Goal: Task Accomplishment & Management: Use online tool/utility

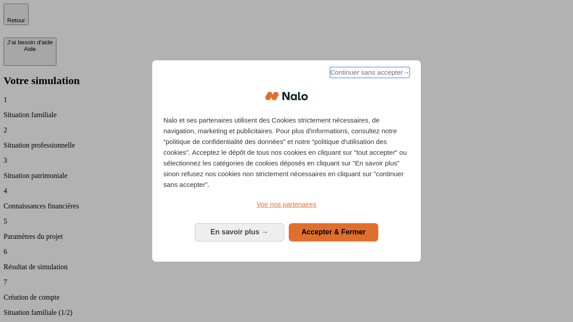
click at [369, 74] on span "Continuer sans accepter →" at bounding box center [370, 72] width 80 height 11
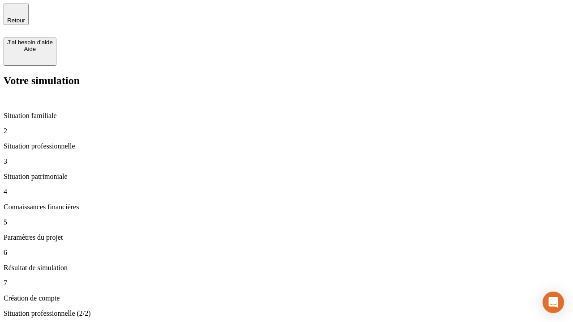
type input "30 000"
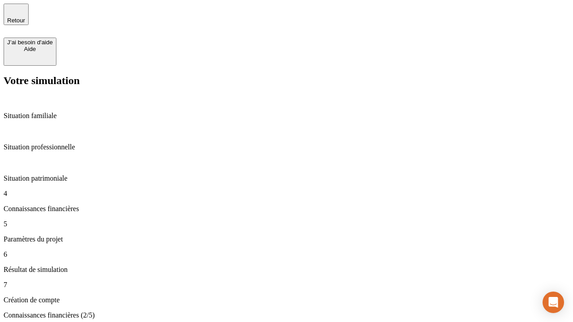
scroll to position [2, 0]
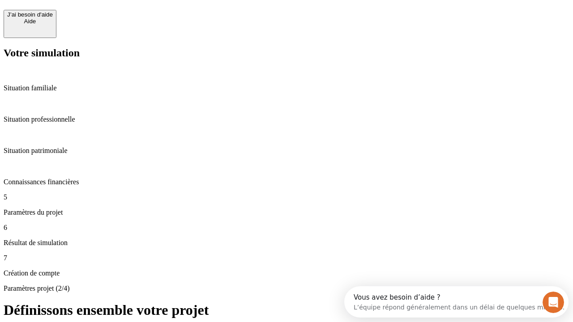
scroll to position [8, 0]
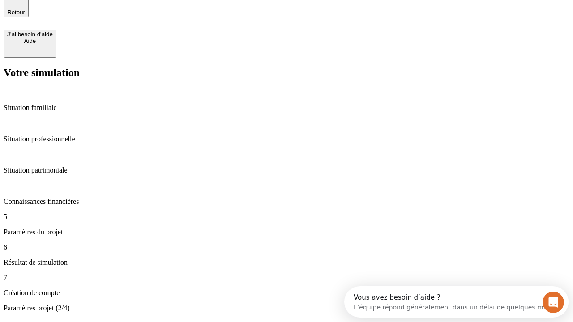
type input "25"
type input "64"
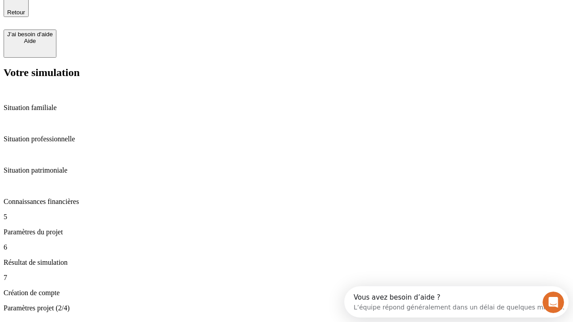
type input "1 000"
type input "640"
